Goal: Task Accomplishment & Management: Book appointment/travel/reservation

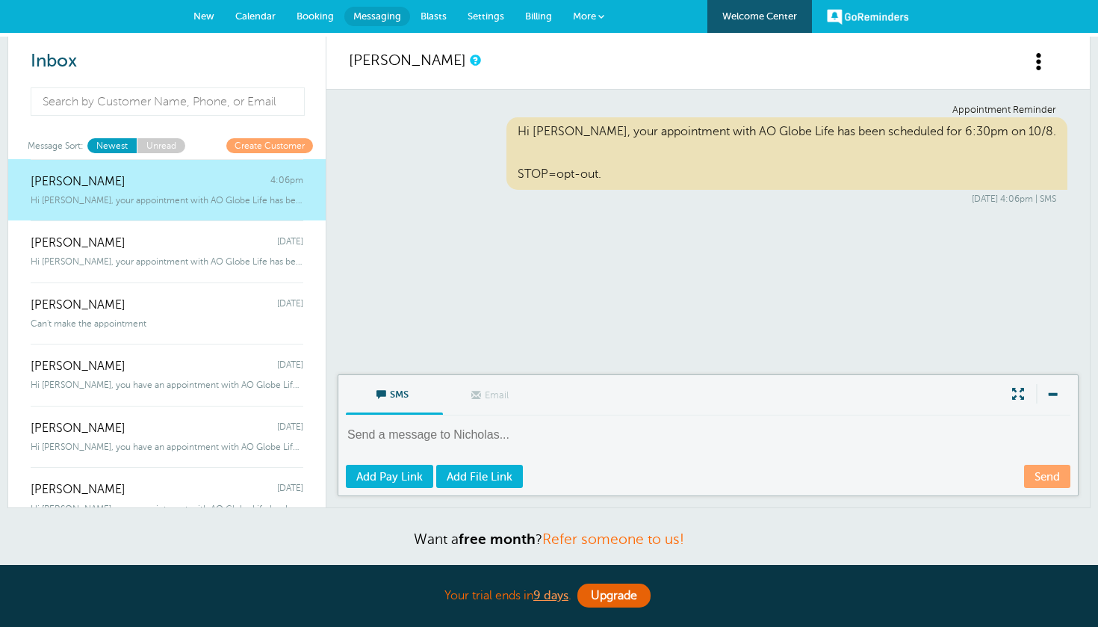
click at [265, 23] on link "Calendar" at bounding box center [255, 16] width 61 height 33
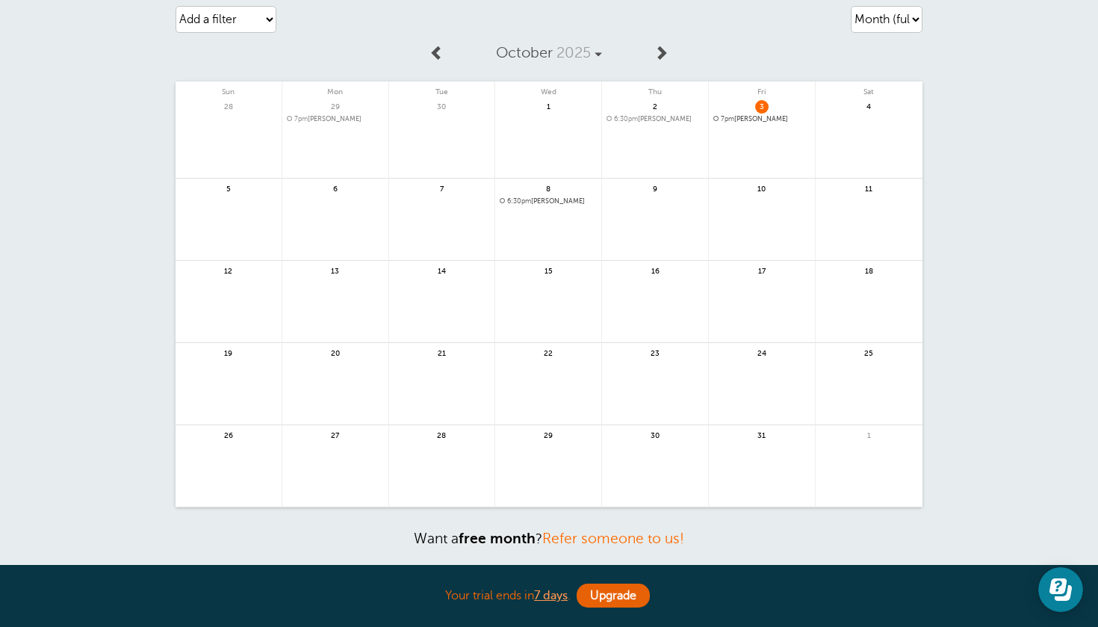
scroll to position [49, 0]
click at [530, 462] on link at bounding box center [548, 474] width 106 height 65
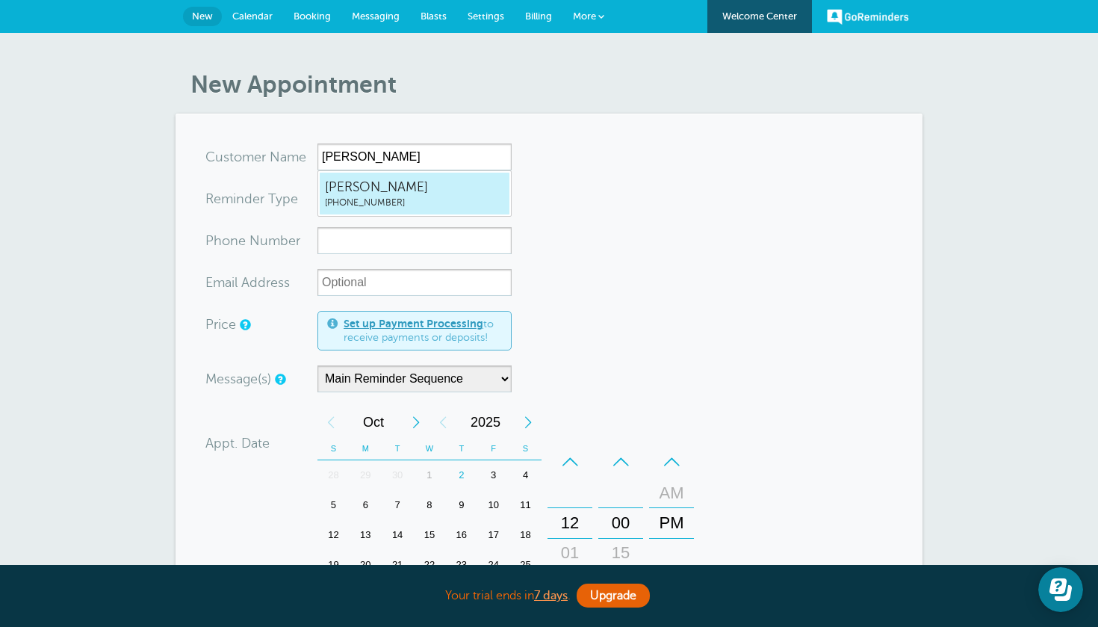
click at [464, 200] on span "(605) 484-1820" at bounding box center [414, 202] width 179 height 13
type input "Adam6054841820"
type input "Adam"
type input "(605) 484-1820"
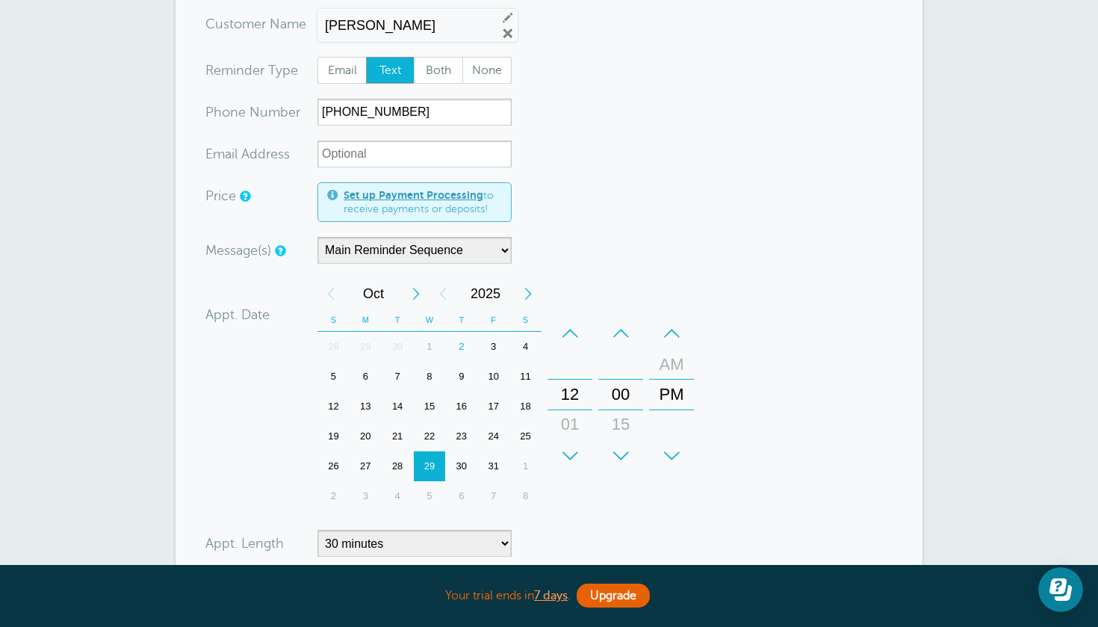
scroll to position [149, 0]
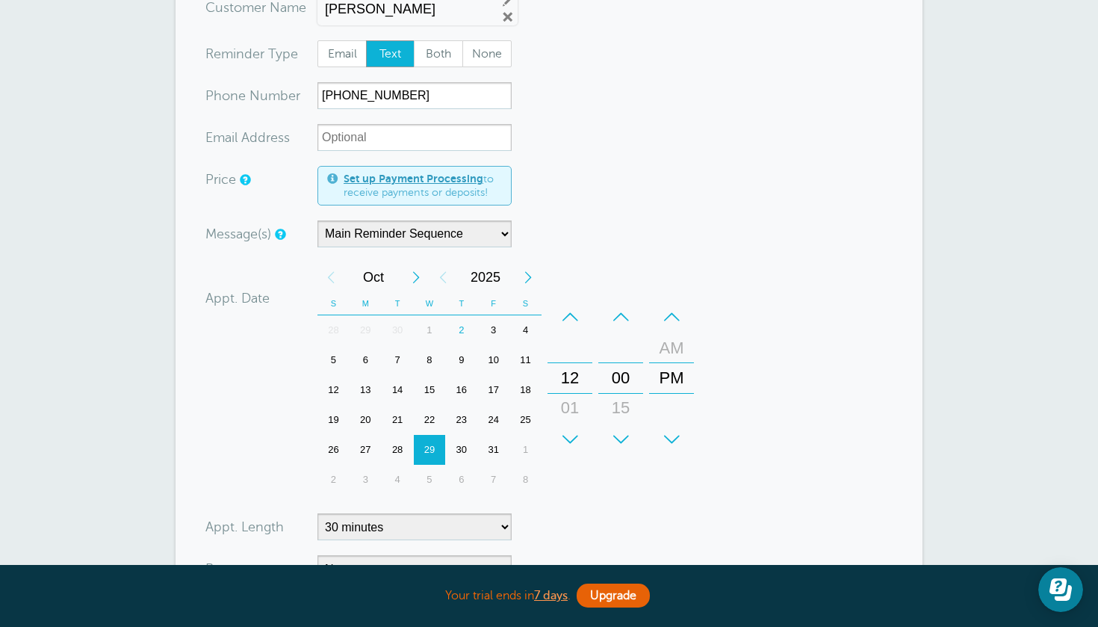
click at [575, 435] on div "+" at bounding box center [569, 439] width 45 height 30
click at [571, 306] on div "–" at bounding box center [569, 317] width 45 height 30
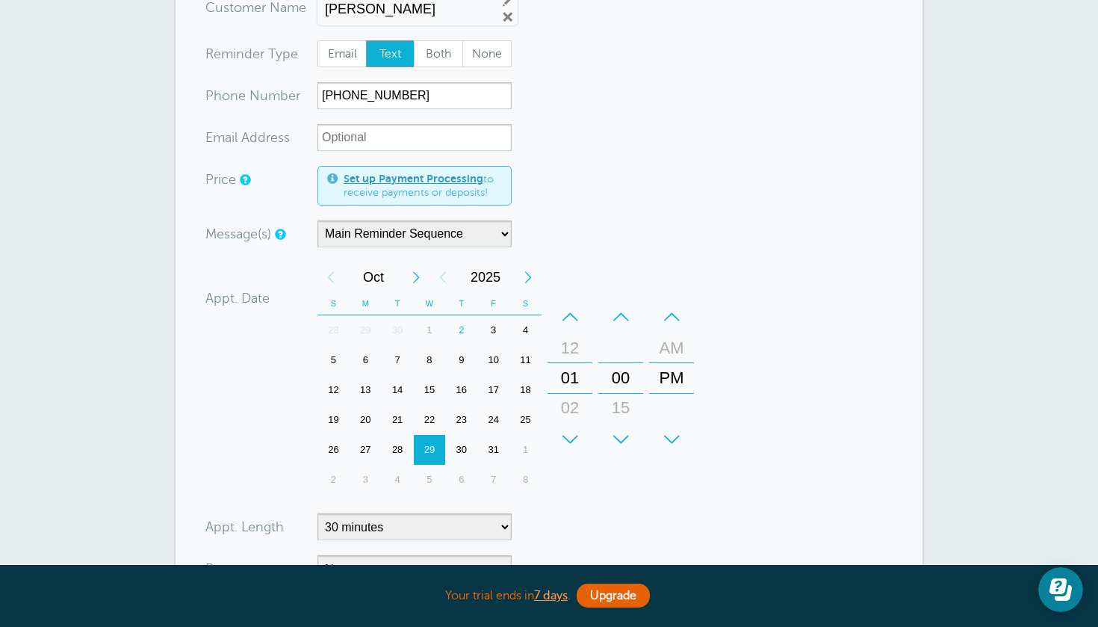
click at [572, 441] on div "+" at bounding box center [569, 439] width 45 height 30
click at [565, 317] on div "–" at bounding box center [569, 317] width 45 height 30
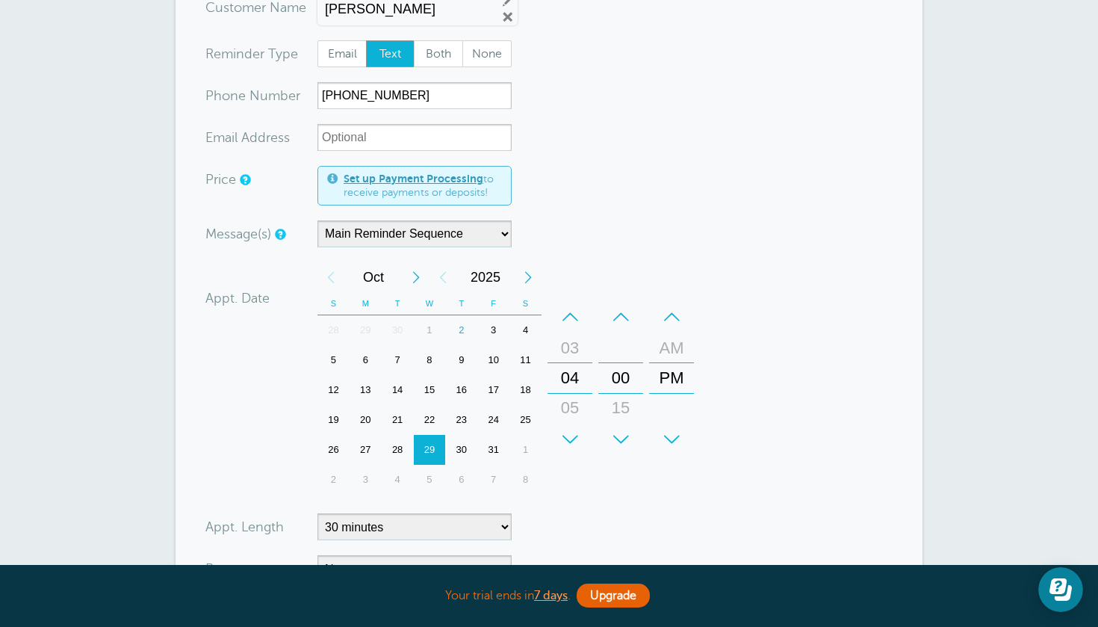
click at [582, 435] on div "+" at bounding box center [569, 439] width 45 height 30
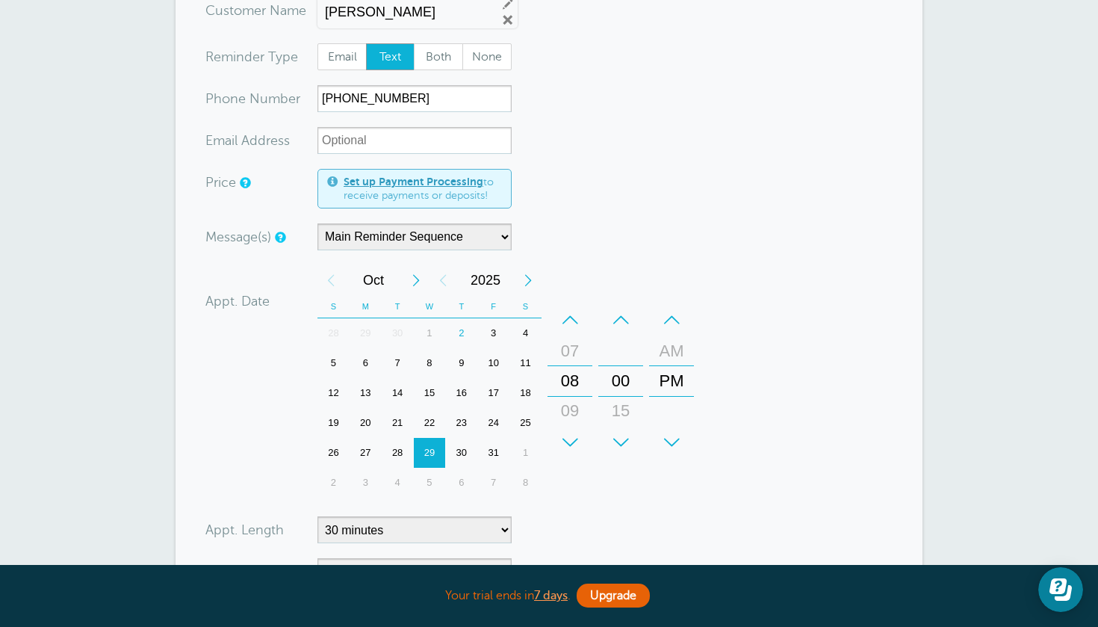
click at [571, 322] on div "–" at bounding box center [569, 320] width 45 height 30
click at [586, 433] on div "+" at bounding box center [569, 442] width 45 height 30
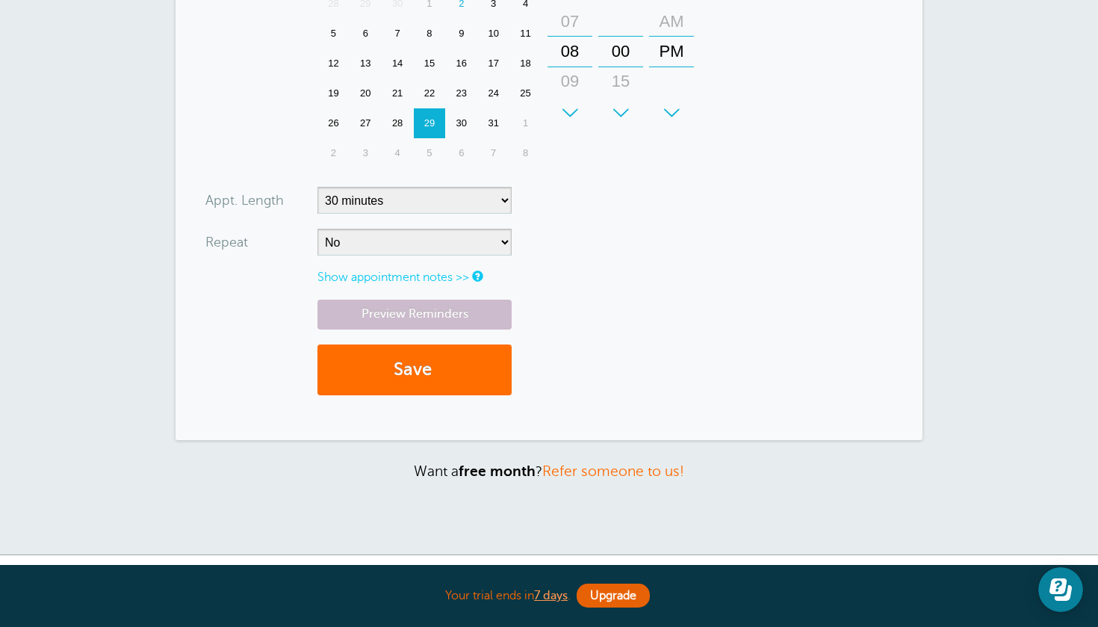
scroll to position [477, 0]
click at [463, 389] on button "Save" at bounding box center [414, 369] width 194 height 52
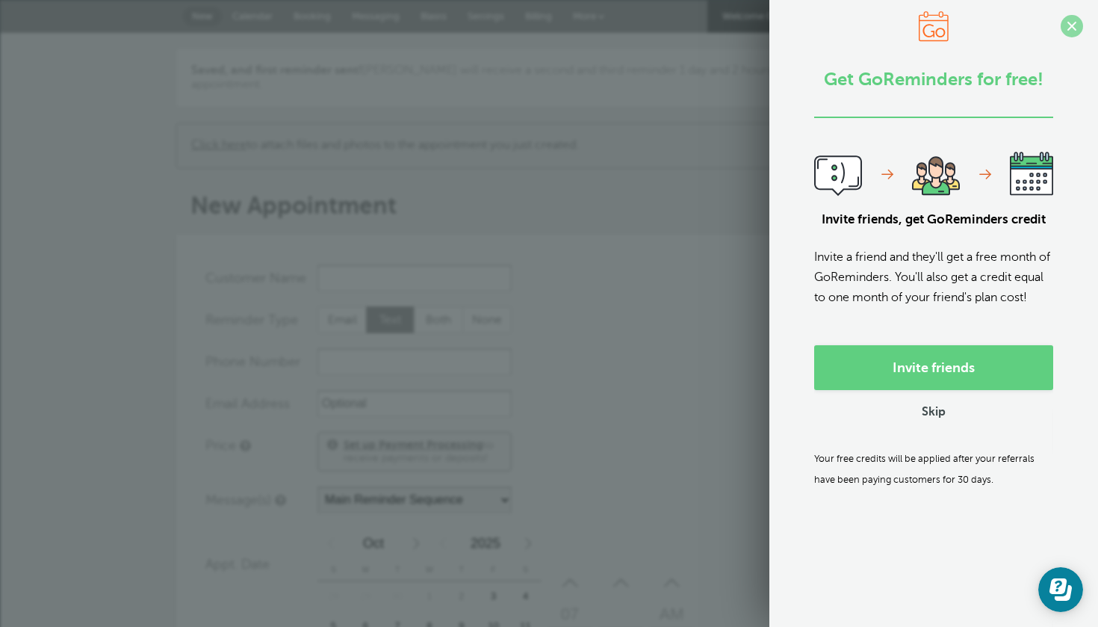
click at [1078, 29] on span at bounding box center [1072, 26] width 22 height 22
